Goal: Task Accomplishment & Management: Manage account settings

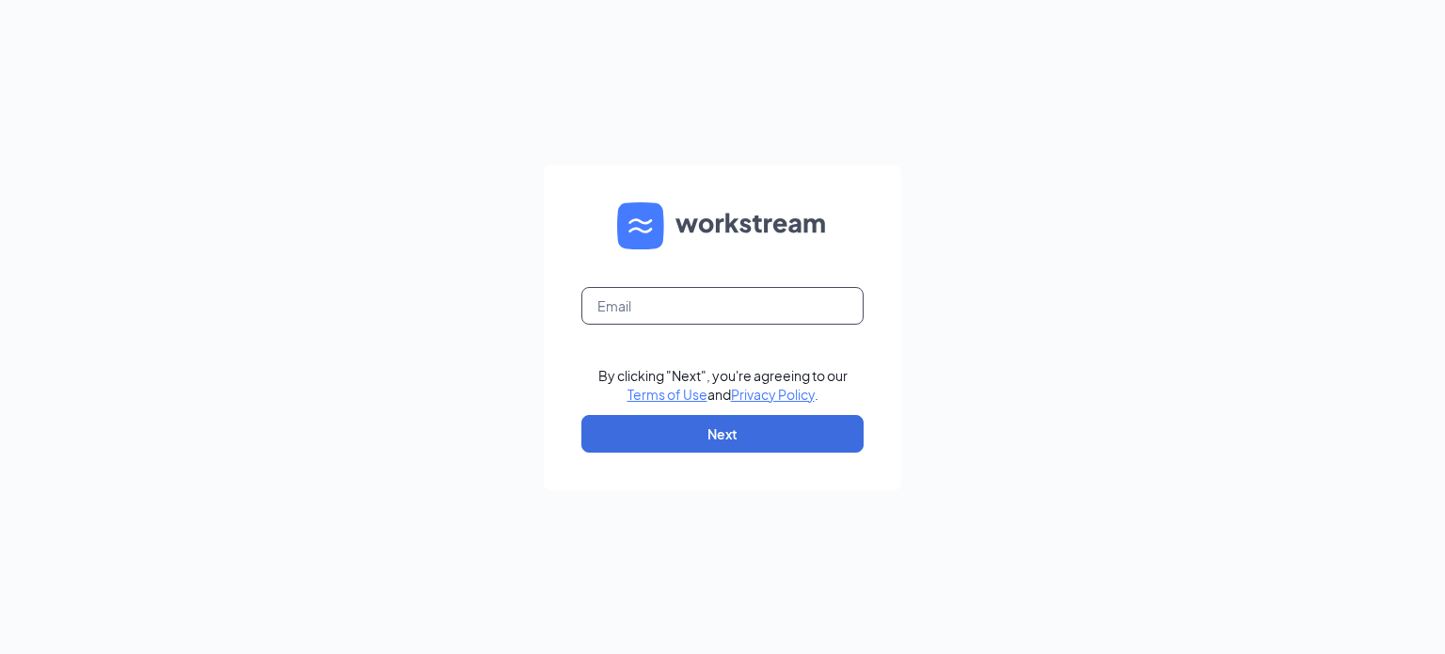
click at [615, 311] on input "text" at bounding box center [722, 306] width 282 height 38
type input "dbennink@bapanetwork.com"
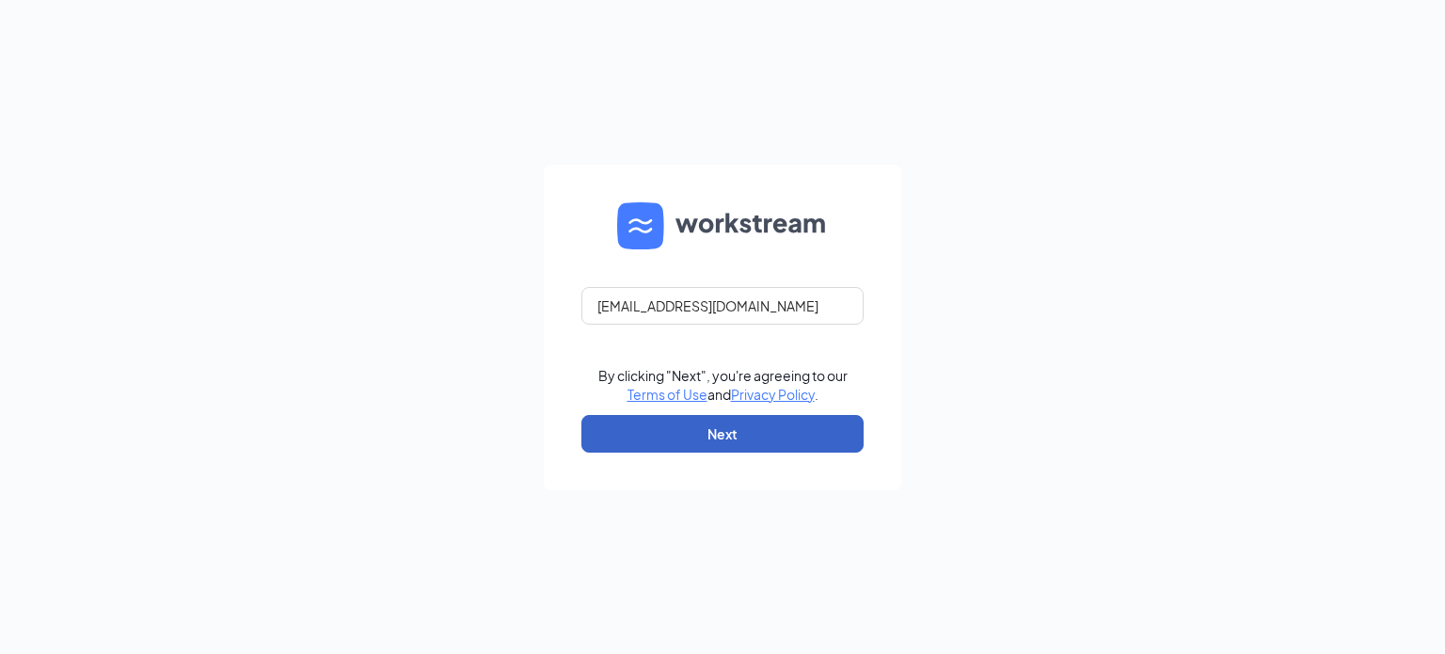
click at [723, 444] on button "Next" at bounding box center [722, 434] width 282 height 38
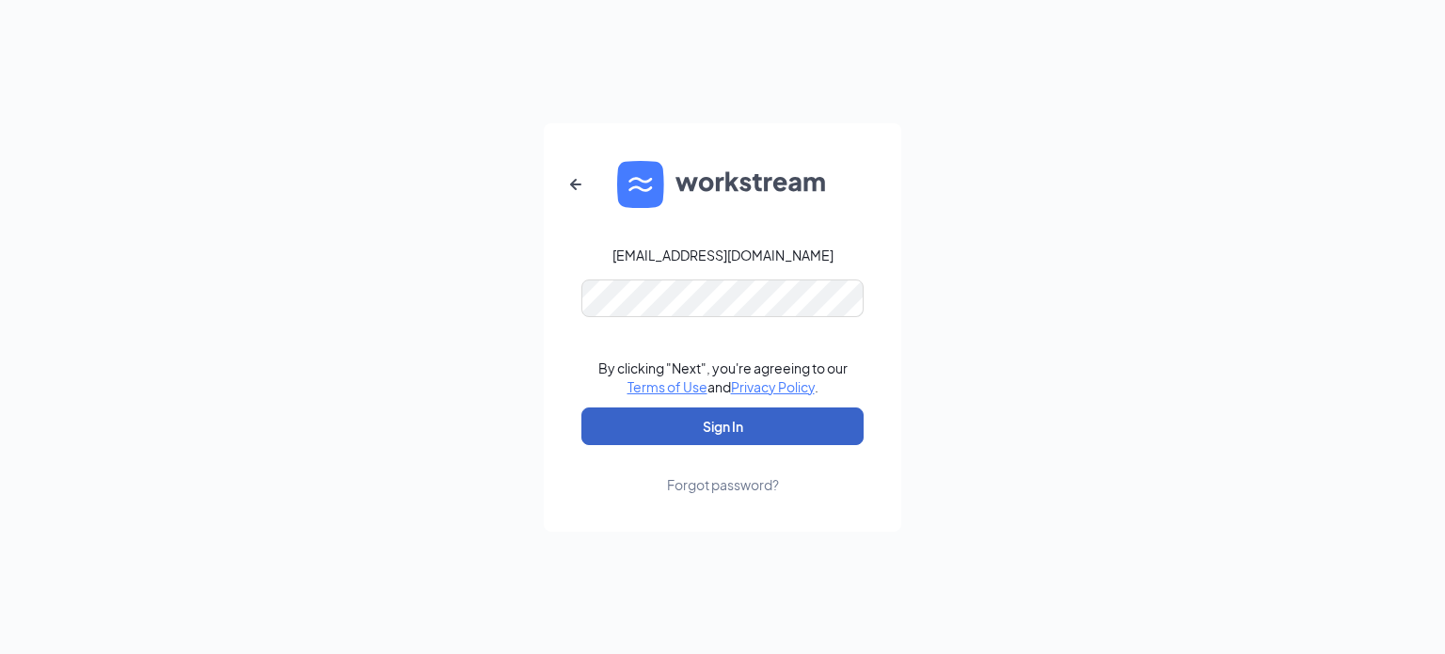
click at [726, 439] on button "Sign In" at bounding box center [722, 426] width 282 height 38
click at [721, 432] on button "Sign In" at bounding box center [722, 426] width 282 height 38
click at [724, 436] on button "Sign In" at bounding box center [722, 426] width 282 height 38
click at [680, 436] on button "Sign In" at bounding box center [722, 426] width 282 height 38
